Goal: Task Accomplishment & Management: Use online tool/utility

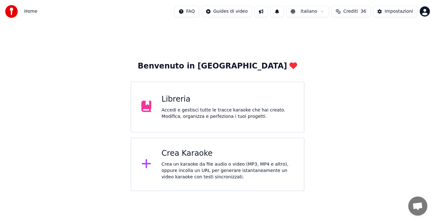
click at [249, 163] on div "Crea un karaoke da file audio o video (MP3, MP4 e altro), oppure incolla un URL…" at bounding box center [228, 170] width 132 height 19
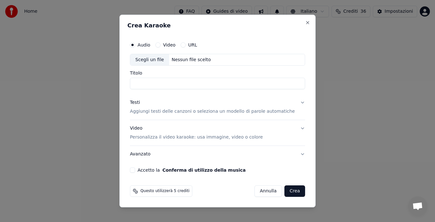
click at [188, 62] on div "Nessun file scelto" at bounding box center [191, 60] width 44 height 6
type input "**********"
click at [254, 110] on p "Aggiungi testi delle canzoni o seleziona un modello di parole automatiche" at bounding box center [212, 112] width 165 height 6
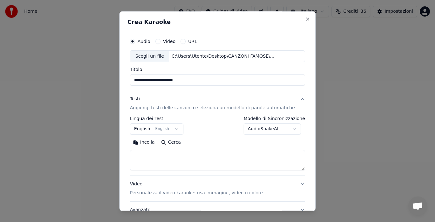
click at [148, 143] on button "Incolla" at bounding box center [144, 143] width 28 height 10
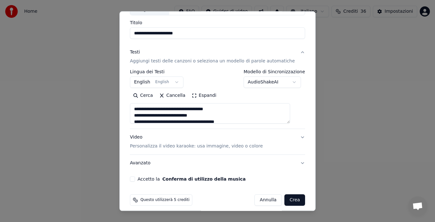
scroll to position [46, 0]
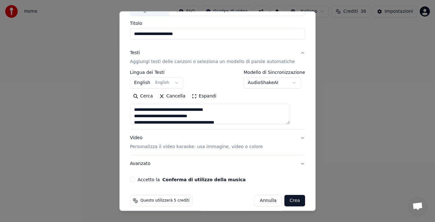
click at [291, 136] on button "Video Personalizza il video karaoke: usa immagine, video o colore" at bounding box center [217, 142] width 175 height 25
type textarea "**********"
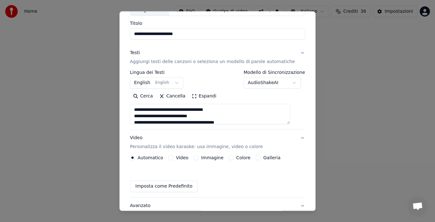
scroll to position [35, 0]
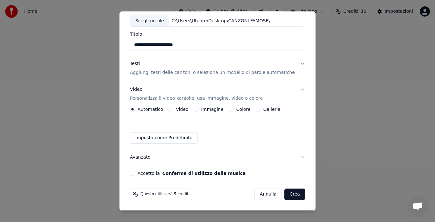
click at [257, 108] on button "Galleria" at bounding box center [258, 109] width 5 height 5
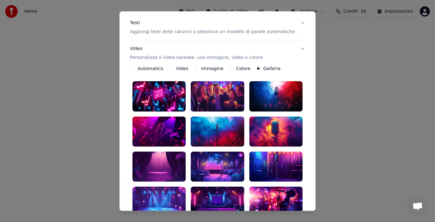
scroll to position [80, 0]
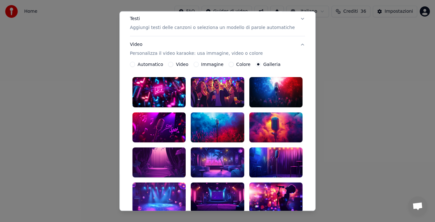
click at [170, 187] on div at bounding box center [159, 198] width 53 height 30
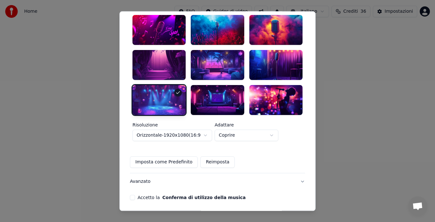
scroll to position [190, 0]
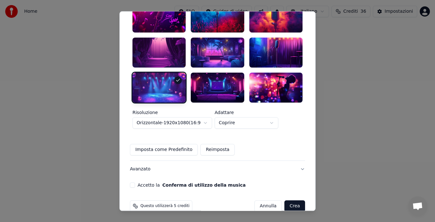
click at [135, 183] on button "Accetto la Conferma di utilizzo della musica" at bounding box center [132, 185] width 5 height 5
click at [285, 200] on button "Crea" at bounding box center [295, 205] width 20 height 11
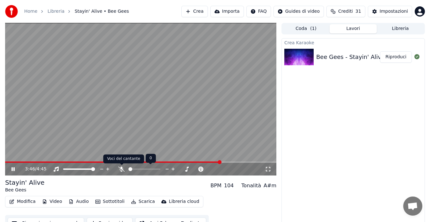
click at [121, 170] on icon at bounding box center [121, 169] width 6 height 5
click at [8, 160] on video at bounding box center [140, 99] width 271 height 153
click at [8, 161] on video at bounding box center [140, 99] width 271 height 153
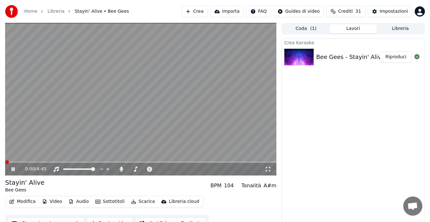
click at [5, 163] on span at bounding box center [5, 162] width 0 height 1
click at [266, 168] on icon at bounding box center [268, 169] width 4 height 4
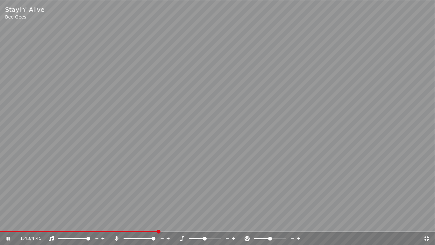
click at [278, 165] on video at bounding box center [217, 122] width 435 height 245
click at [7, 222] on icon at bounding box center [8, 238] width 3 height 4
drag, startPoint x: 7, startPoint y: 240, endPoint x: 8, endPoint y: 236, distance: 3.4
click at [7, 222] on div "1:54 / 4:45" at bounding box center [217, 238] width 435 height 13
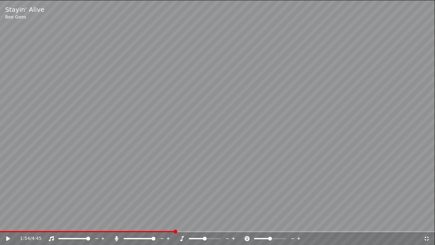
click at [6, 222] on icon at bounding box center [8, 238] width 4 height 4
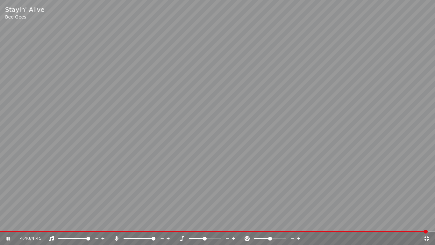
click at [425, 222] on icon at bounding box center [427, 238] width 4 height 4
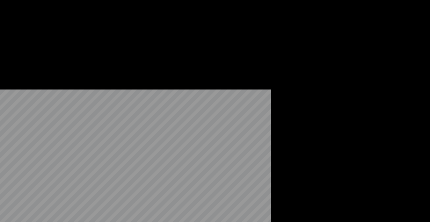
click at [17, 54] on button "Modifica" at bounding box center [23, 49] width 32 height 9
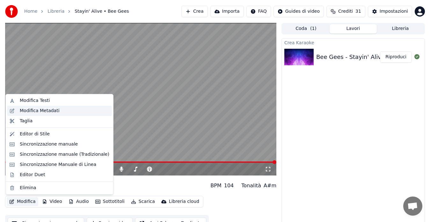
click at [32, 108] on div "Modifica Metadati" at bounding box center [40, 111] width 40 height 6
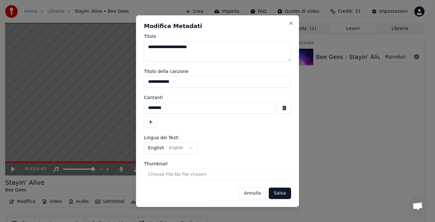
click at [174, 82] on input "**********" at bounding box center [217, 81] width 147 height 11
type input "*"
type input "**********"
click at [152, 121] on button "button" at bounding box center [150, 121] width 13 height 11
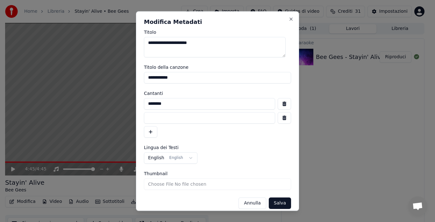
click at [152, 121] on input at bounding box center [209, 117] width 131 height 11
type input "**********"
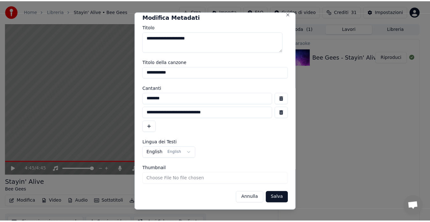
scroll to position [6, 0]
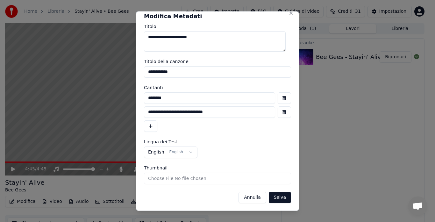
click at [274, 198] on button "Salva" at bounding box center [280, 197] width 22 height 11
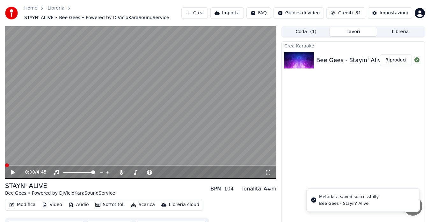
click at [12, 174] on icon at bounding box center [13, 172] width 4 height 4
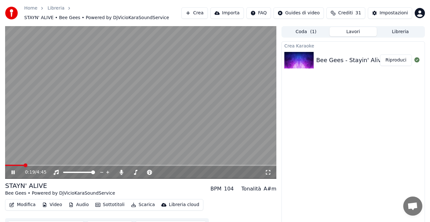
click at [11, 172] on icon at bounding box center [17, 172] width 15 height 5
click at [119, 173] on icon at bounding box center [121, 172] width 6 height 5
click at [11, 173] on icon at bounding box center [17, 172] width 15 height 5
click at [262, 165] on span at bounding box center [140, 165] width 271 height 1
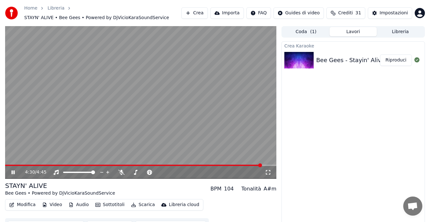
click at [270, 165] on span at bounding box center [140, 165] width 271 height 1
click at [11, 171] on icon at bounding box center [17, 172] width 15 height 5
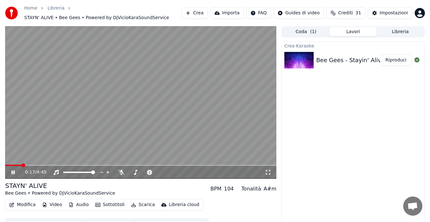
click at [11, 171] on icon at bounding box center [17, 172] width 15 height 5
click at [5, 167] on span at bounding box center [7, 165] width 4 height 4
click at [400, 58] on button "Riproduci" at bounding box center [396, 59] width 32 height 11
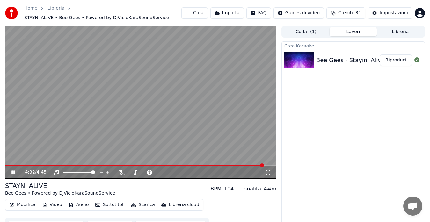
click at [264, 165] on span at bounding box center [140, 165] width 271 height 1
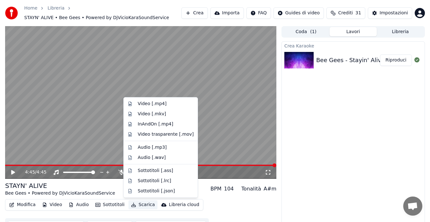
click at [136, 203] on button "Scarica" at bounding box center [142, 204] width 29 height 9
click at [151, 104] on div "Video [.mp4]" at bounding box center [152, 104] width 29 height 6
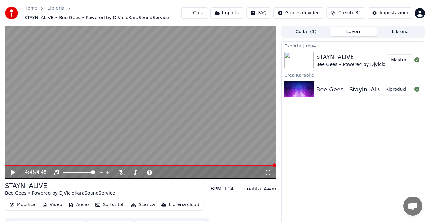
click at [393, 58] on button "Mostra" at bounding box center [399, 59] width 26 height 11
